Goal: Transaction & Acquisition: Purchase product/service

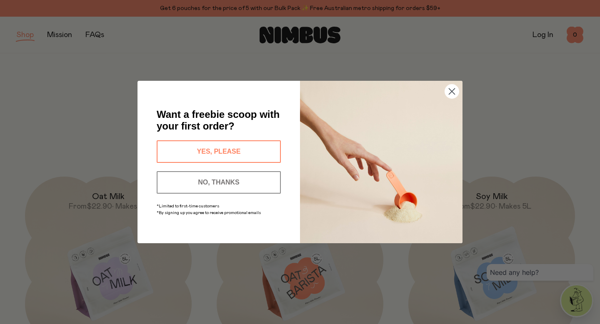
click at [227, 151] on button "YES, PLEASE" at bounding box center [219, 151] width 124 height 22
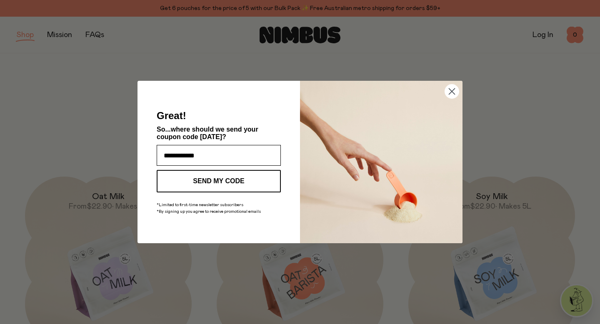
type input "**********"
click at [234, 181] on button "SEND MY CODE" at bounding box center [219, 181] width 124 height 22
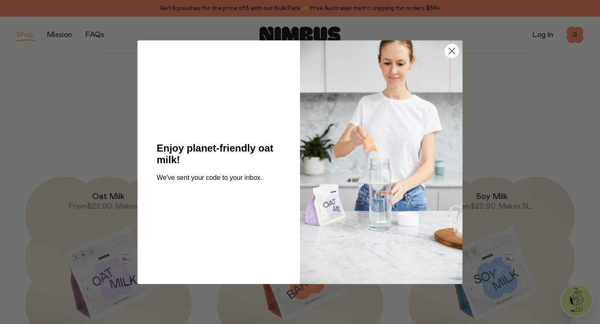
click at [451, 48] on circle "Close dialog" at bounding box center [452, 51] width 14 height 14
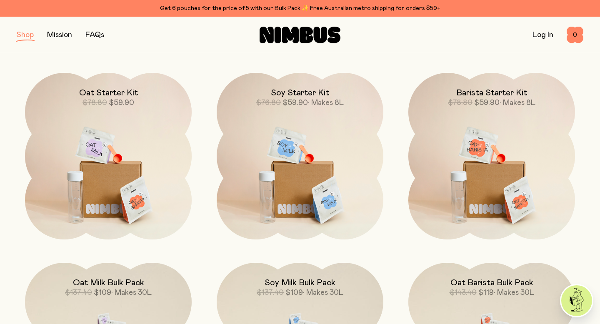
scroll to position [580, 0]
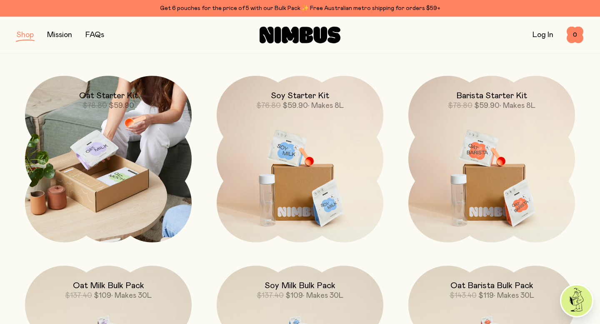
click at [52, 221] on img at bounding box center [108, 159] width 167 height 167
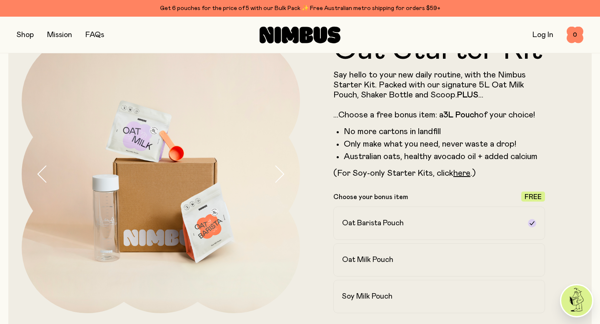
scroll to position [64, 0]
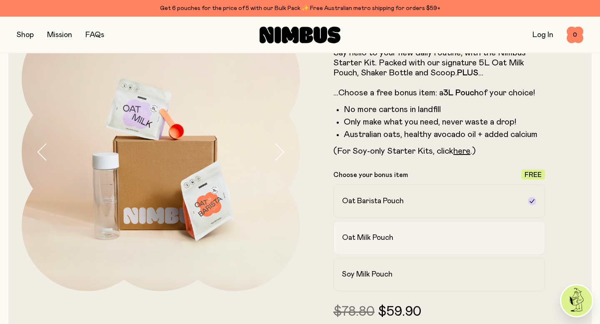
click at [356, 239] on h2 "Oat Milk Pouch" at bounding box center [367, 238] width 51 height 10
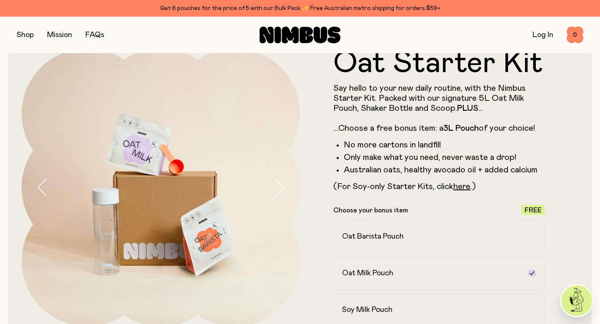
scroll to position [22, 0]
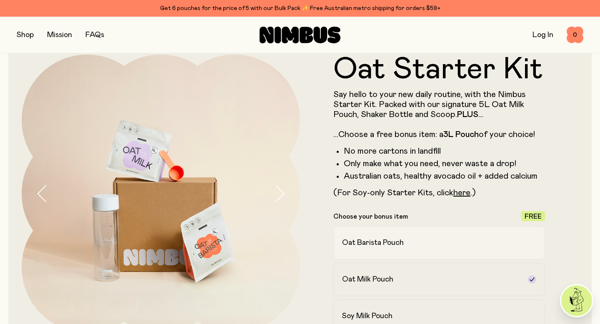
click at [374, 247] on h2 "Oat Barista Pouch" at bounding box center [373, 243] width 62 height 10
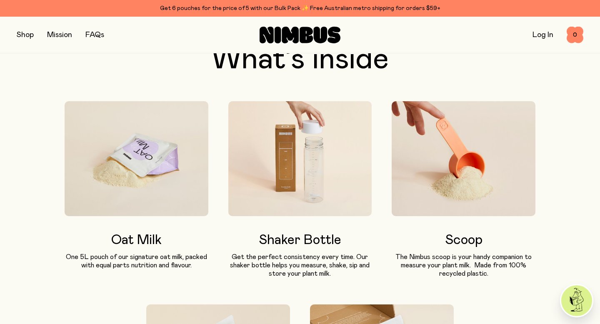
scroll to position [456, 0]
click at [316, 161] on img at bounding box center [300, 158] width 144 height 115
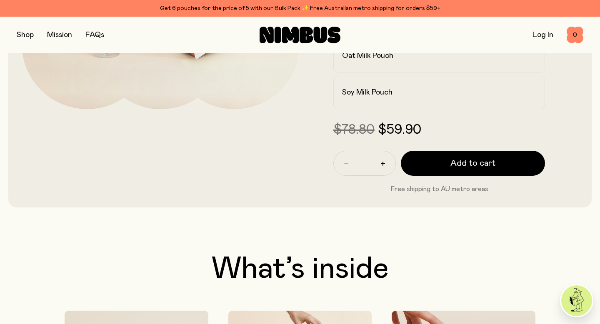
scroll to position [0, 0]
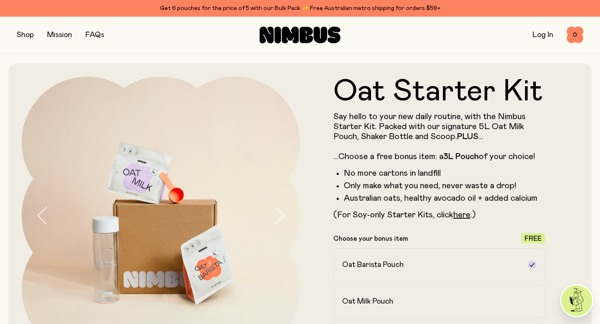
click at [20, 36] on button "button" at bounding box center [25, 35] width 17 height 12
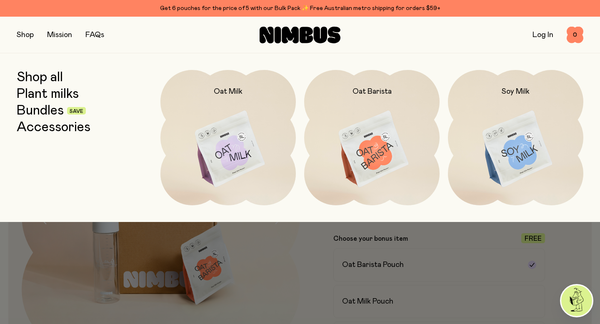
click at [45, 80] on link "Shop all" at bounding box center [40, 77] width 46 height 15
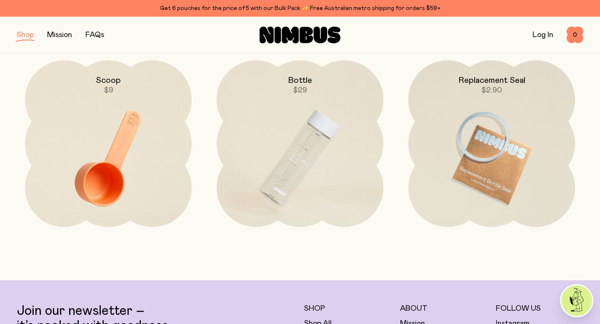
scroll to position [1266, 0]
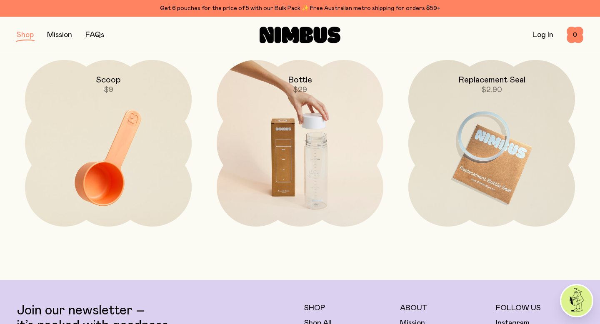
click at [344, 163] on img at bounding box center [300, 158] width 167 height 196
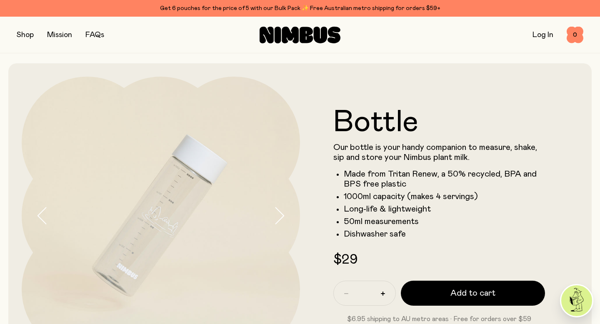
click at [281, 218] on icon "button" at bounding box center [280, 215] width 8 height 16
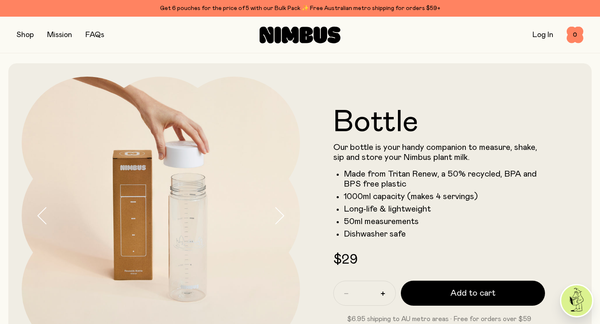
click at [281, 218] on icon "button" at bounding box center [280, 215] width 8 height 16
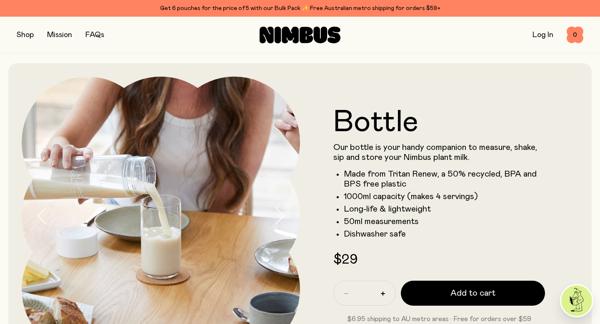
click at [281, 218] on icon "button" at bounding box center [280, 215] width 8 height 16
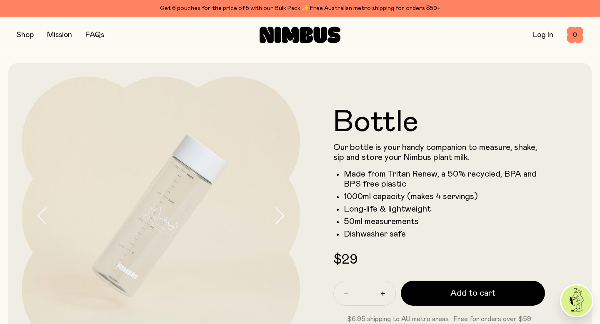
scroll to position [5, 0]
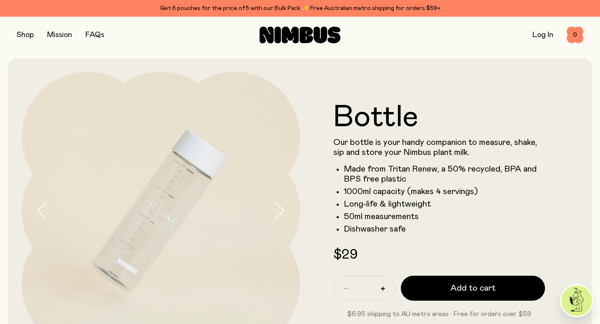
click at [50, 212] on img at bounding box center [161, 211] width 278 height 278
click at [36, 208] on button "button" at bounding box center [35, 211] width 27 height 278
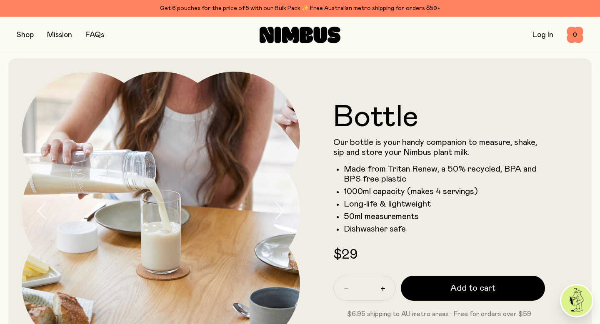
click at [276, 214] on icon "button" at bounding box center [279, 210] width 12 height 17
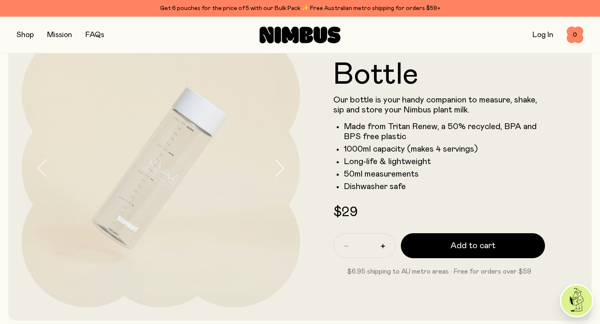
scroll to position [0, 0]
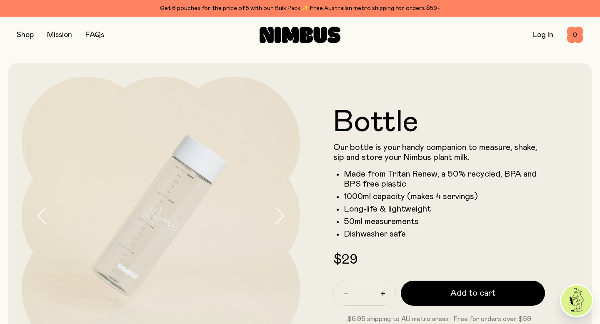
click at [31, 32] on button "button" at bounding box center [25, 35] width 17 height 12
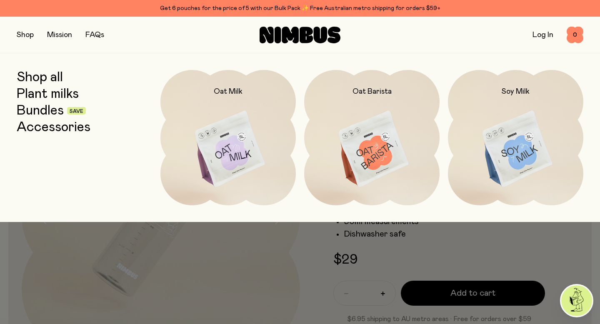
click at [192, 281] on div at bounding box center [300, 162] width 600 height 324
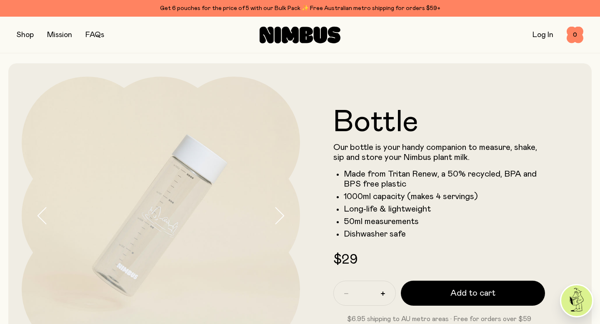
click at [32, 37] on button "button" at bounding box center [25, 35] width 17 height 12
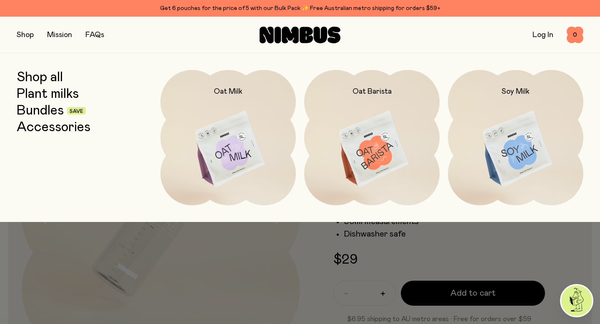
click at [39, 78] on link "Shop all" at bounding box center [40, 77] width 46 height 15
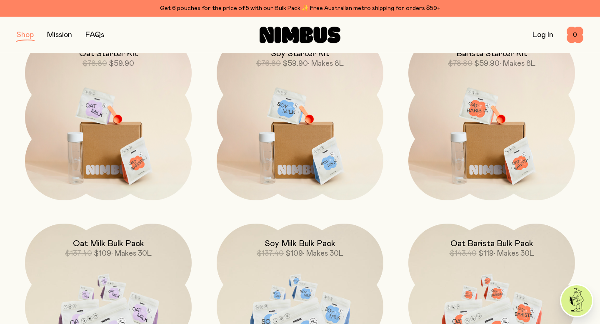
scroll to position [608, 0]
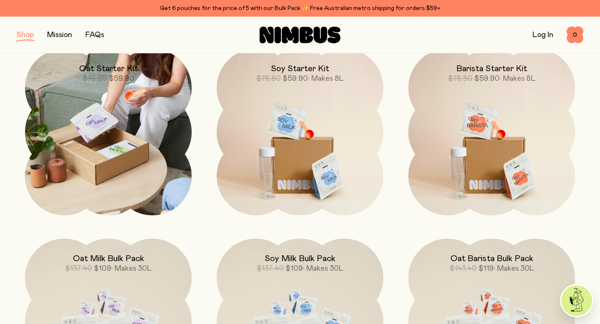
click at [88, 152] on img at bounding box center [108, 132] width 167 height 167
